Goal: Register for event/course

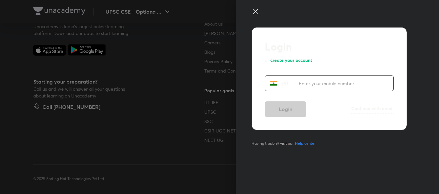
scroll to position [421, 0]
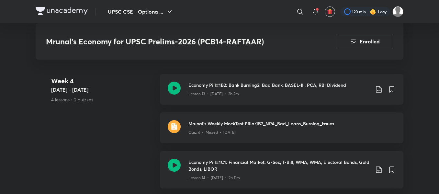
scroll to position [1039, 0]
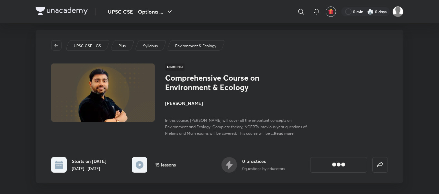
scroll to position [6, 0]
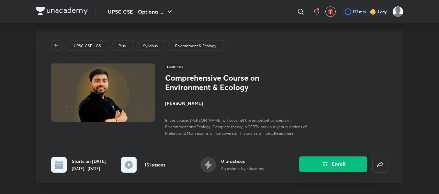
click at [331, 160] on button "Enroll" at bounding box center [333, 164] width 68 height 16
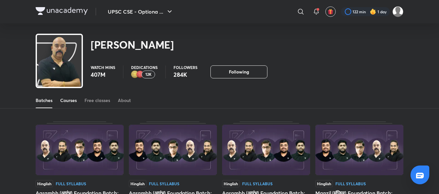
click at [74, 101] on div "Courses" at bounding box center [68, 100] width 17 height 6
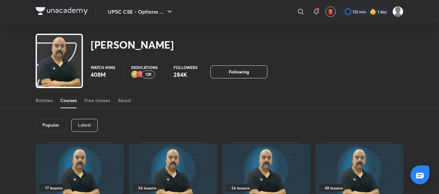
click at [78, 122] on p "Latest" at bounding box center [84, 124] width 13 height 5
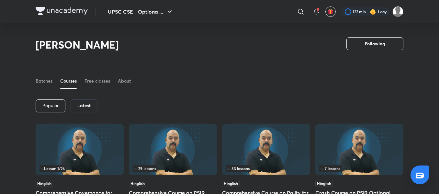
scroll to position [36, 0]
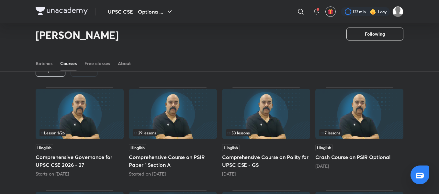
click at [82, 157] on h5 "Comprehensive Governance for UPSC CSE 2026 - 27" at bounding box center [80, 161] width 88 height 16
